Goal: Information Seeking & Learning: Learn about a topic

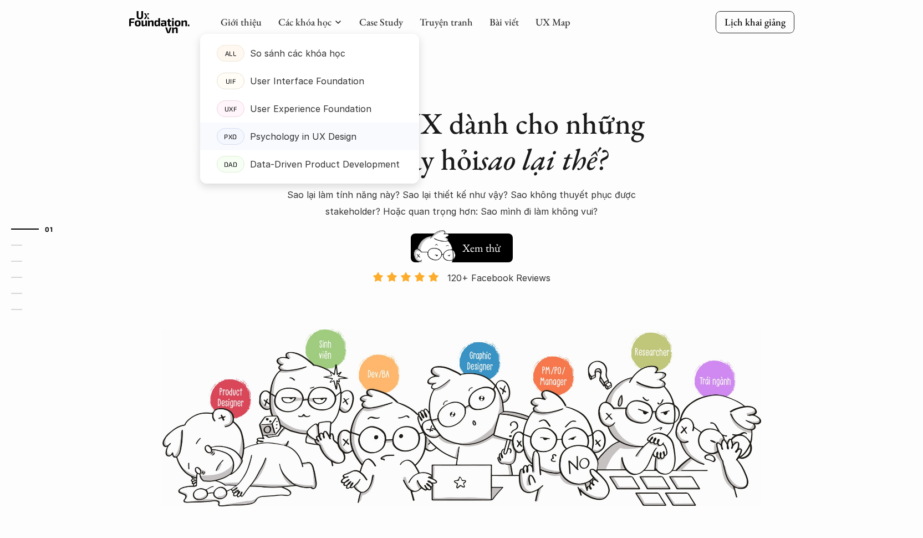
click at [304, 139] on p "Psychology in UX Design" at bounding box center [303, 136] width 106 height 17
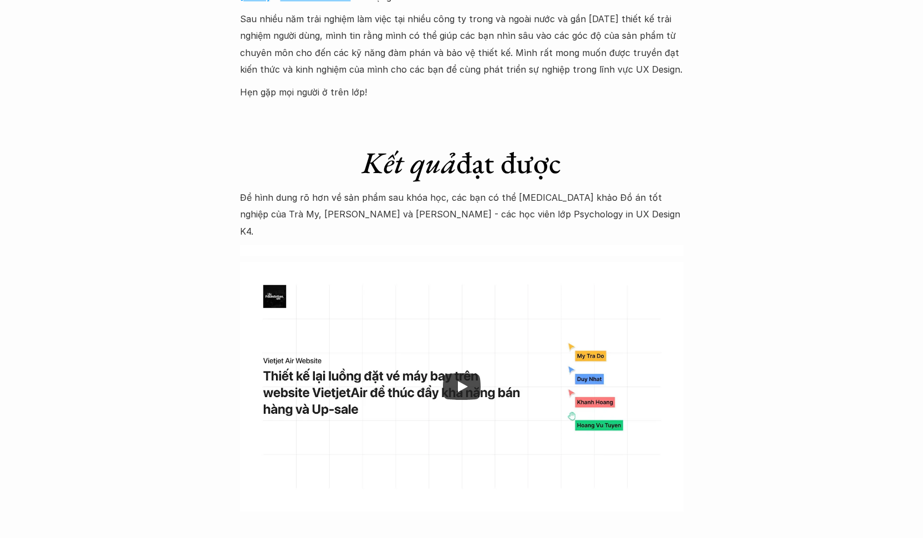
scroll to position [3261, 0]
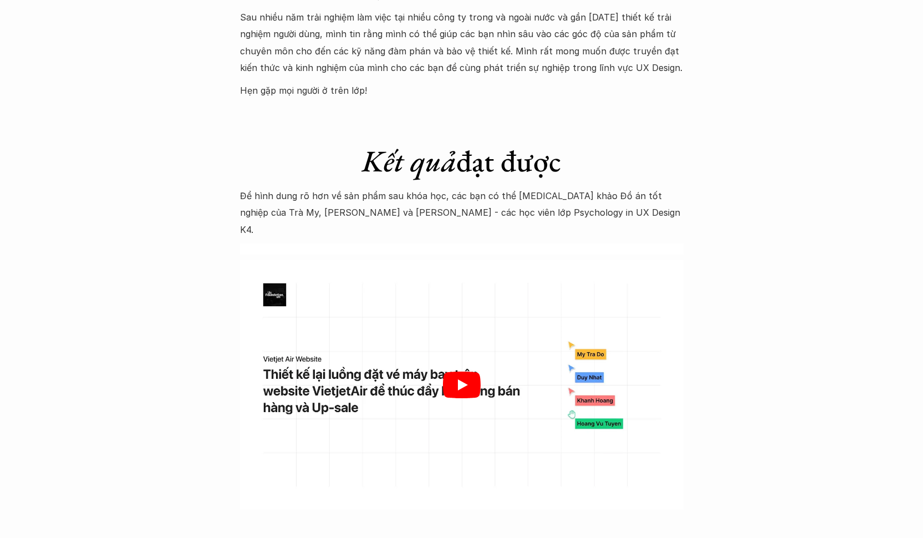
click at [479, 371] on icon "Play" at bounding box center [462, 384] width 38 height 27
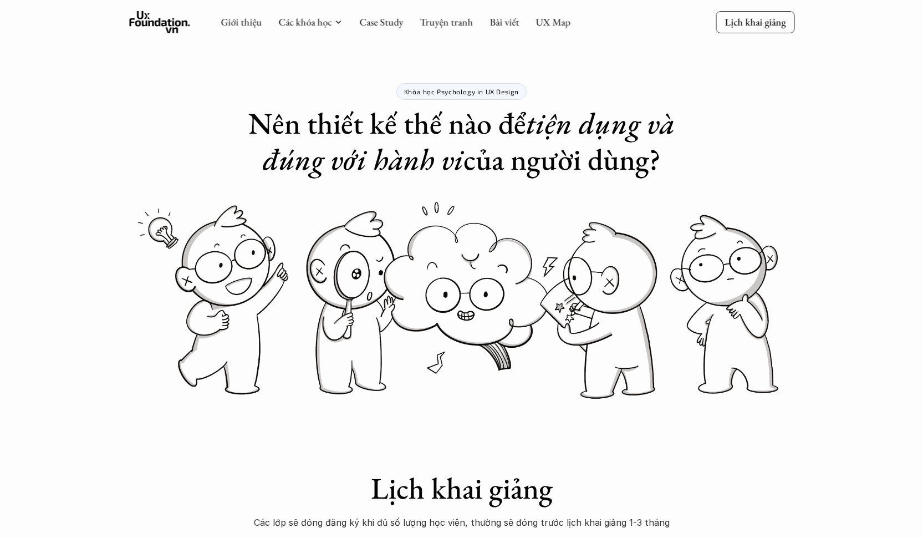
scroll to position [0, 0]
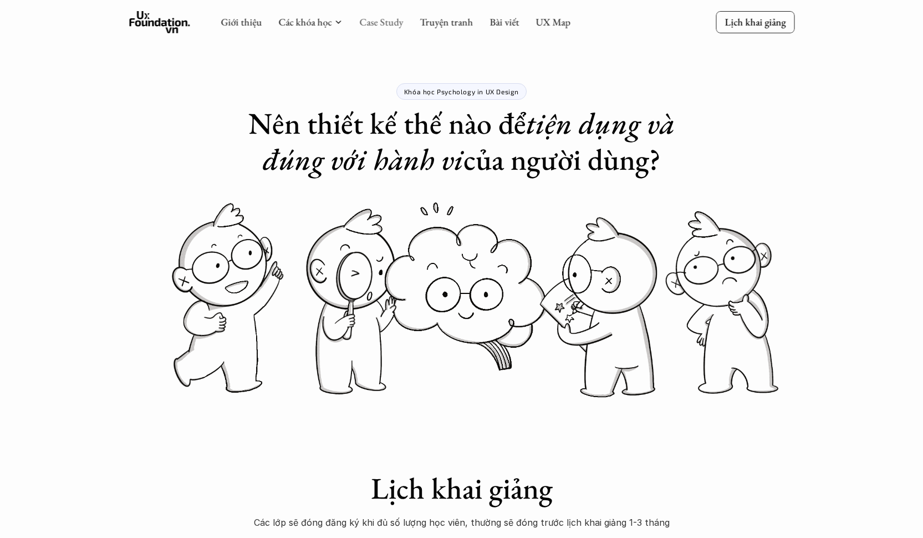
click at [382, 19] on link "Case Study" at bounding box center [381, 22] width 44 height 13
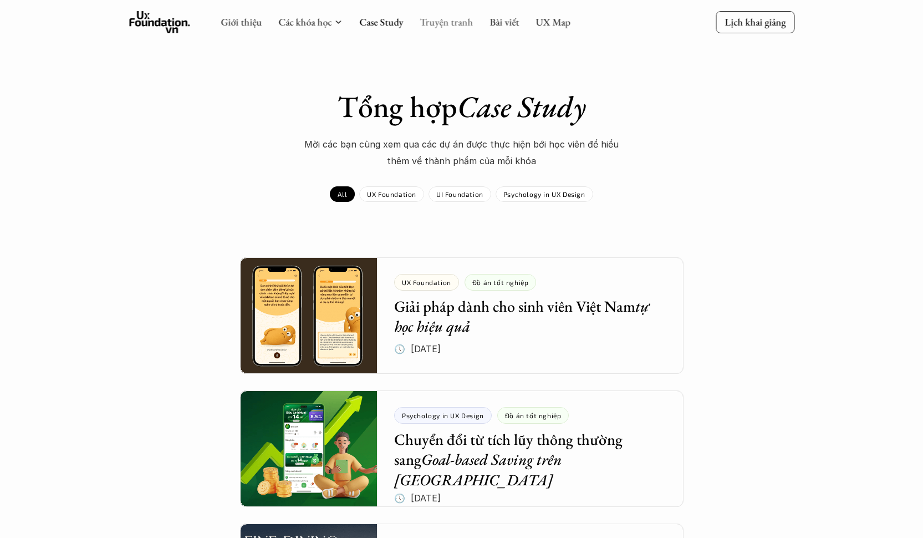
click at [455, 26] on link "Truyện tranh" at bounding box center [446, 22] width 53 height 13
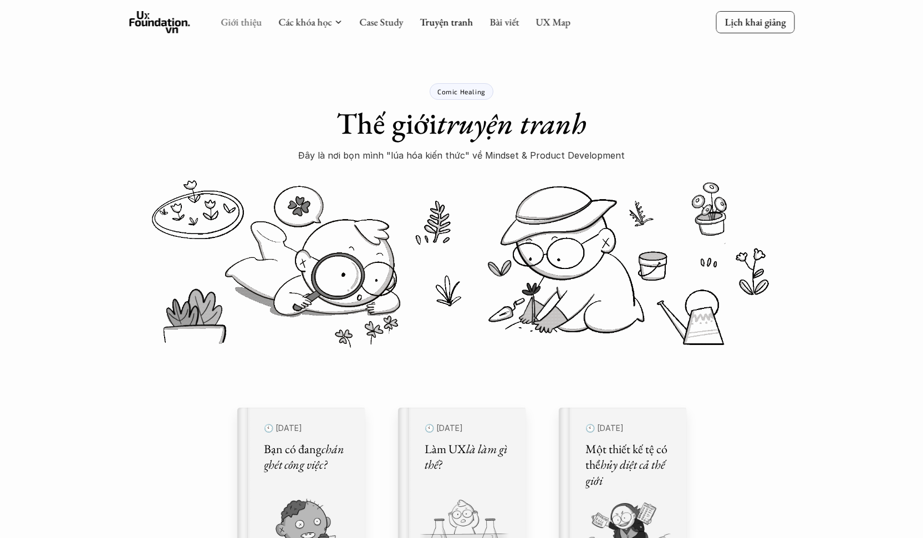
click at [248, 24] on link "Giới thiệu" at bounding box center [241, 22] width 41 height 13
